Goal: Transaction & Acquisition: Purchase product/service

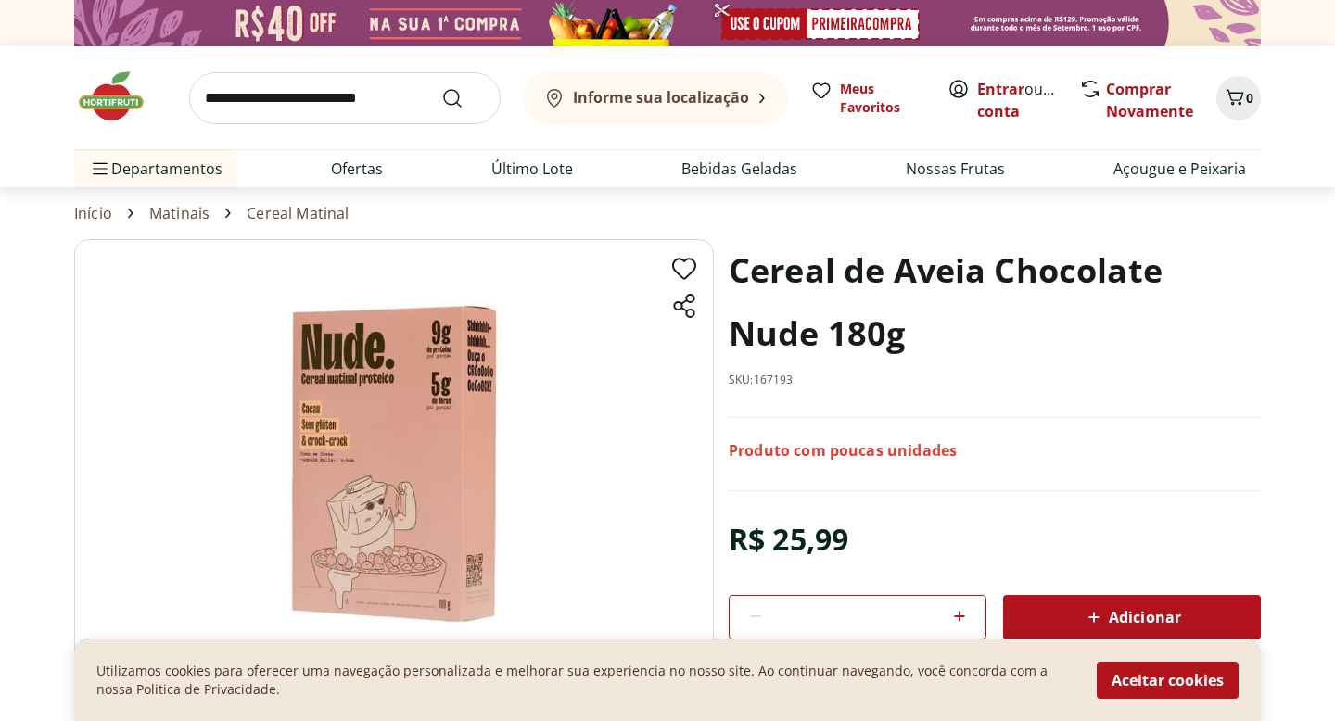
click at [955, 620] on icon at bounding box center [959, 616] width 22 height 22
type input "*"
click at [1087, 605] on div "Adicionar" at bounding box center [1132, 617] width 228 height 33
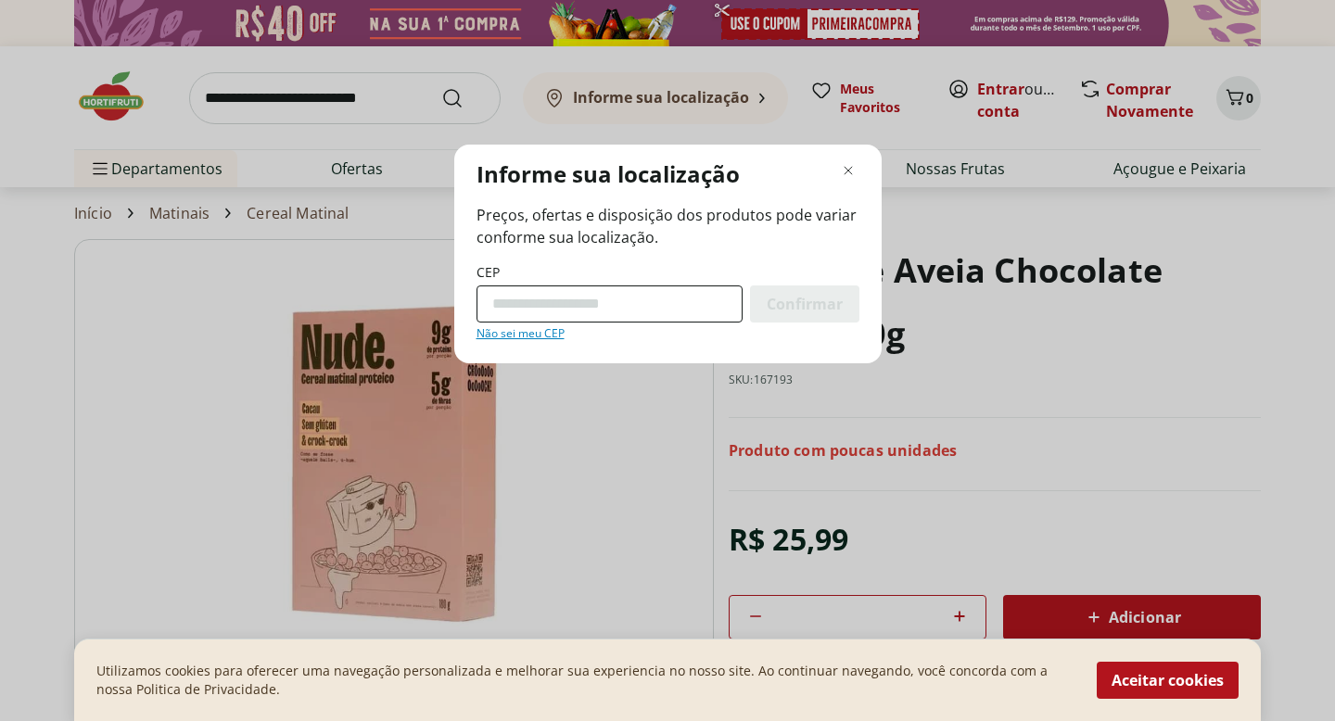
click at [654, 297] on input "CEP" at bounding box center [610, 304] width 266 height 37
type input "*********"
click at [797, 300] on span "Confirmar" at bounding box center [805, 304] width 76 height 15
